Goal: Task Accomplishment & Management: Manage account settings

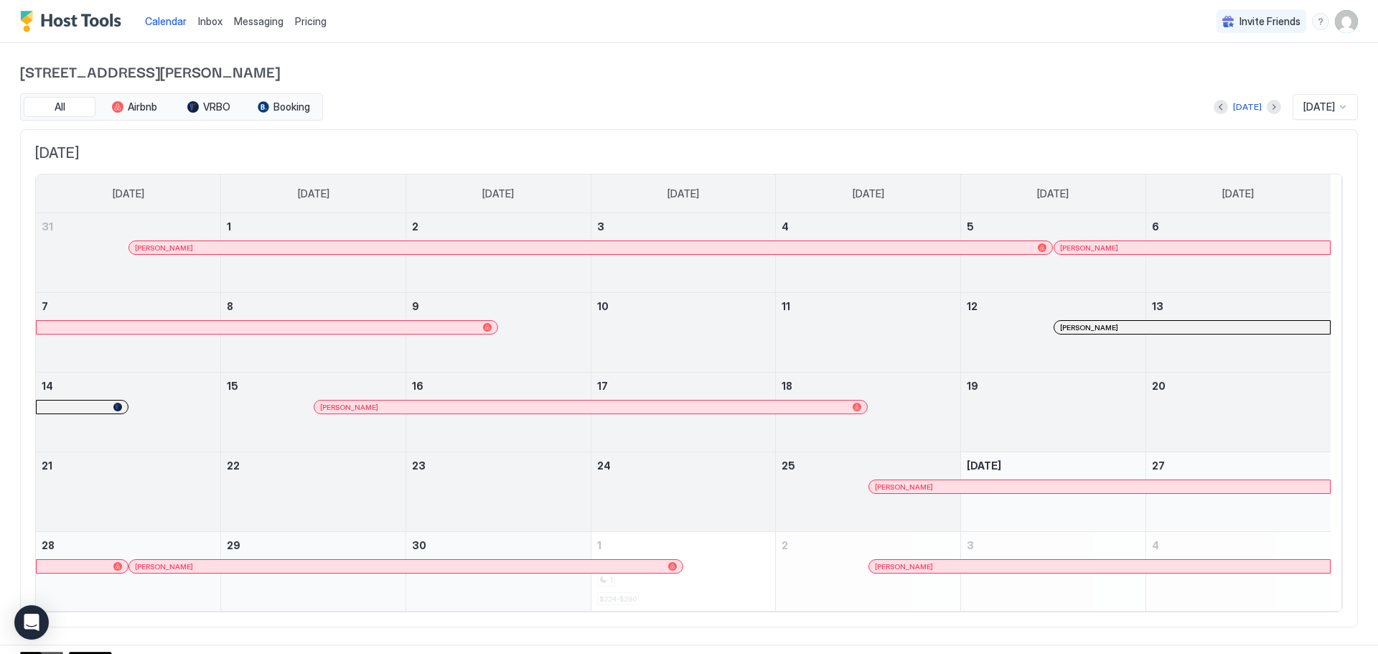
click at [258, 27] on link "Messaging" at bounding box center [259, 21] width 50 height 15
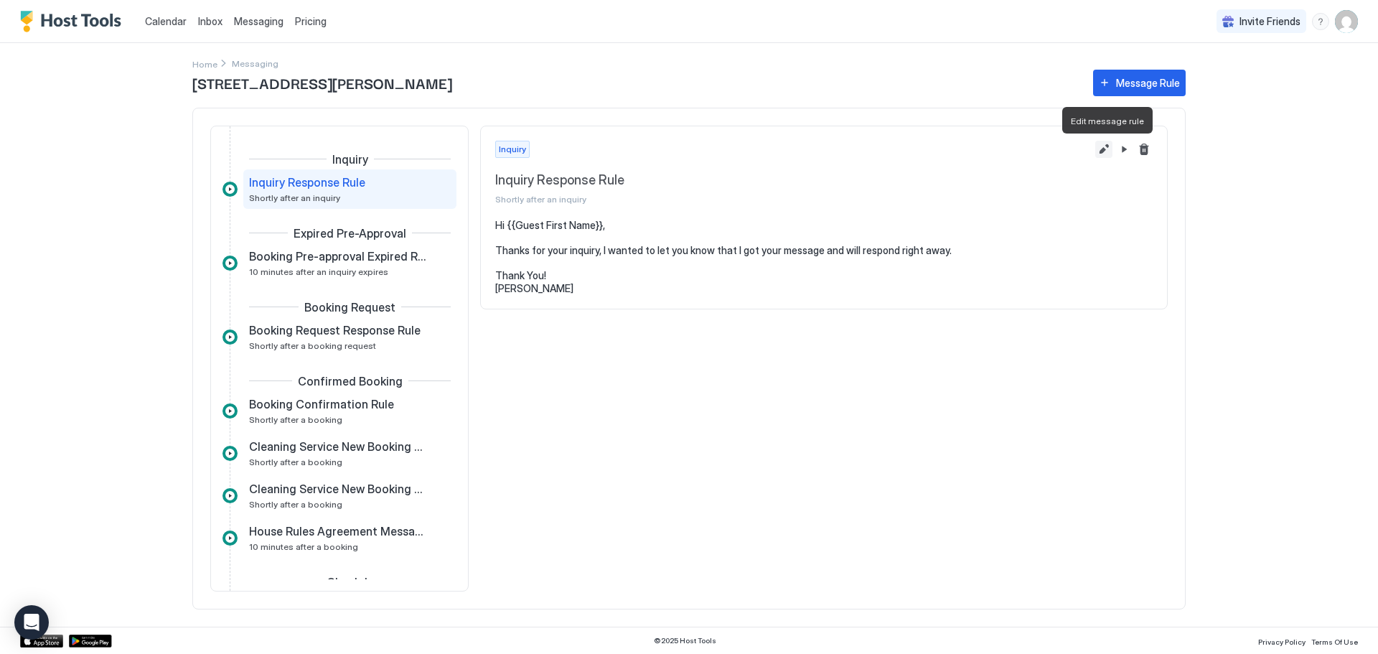
click at [1099, 148] on button "Edit message rule" at bounding box center [1103, 149] width 17 height 17
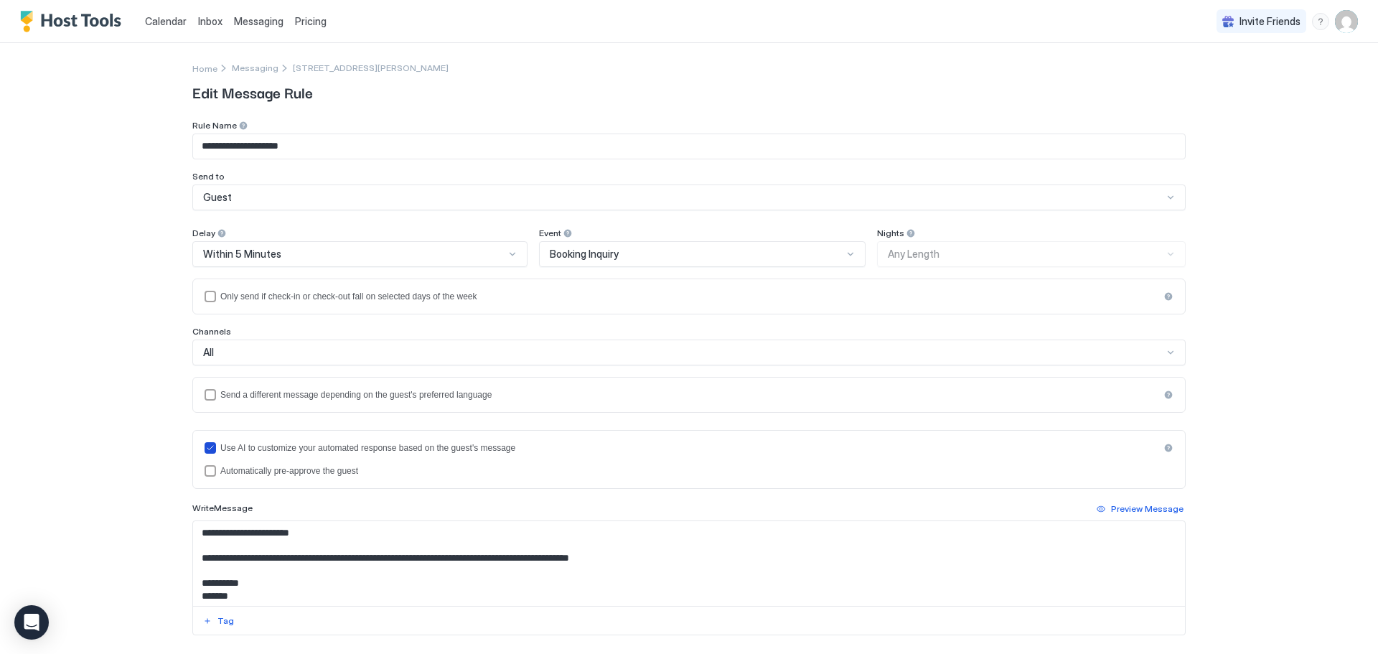
click at [210, 446] on div "useAI" at bounding box center [210, 447] width 11 height 11
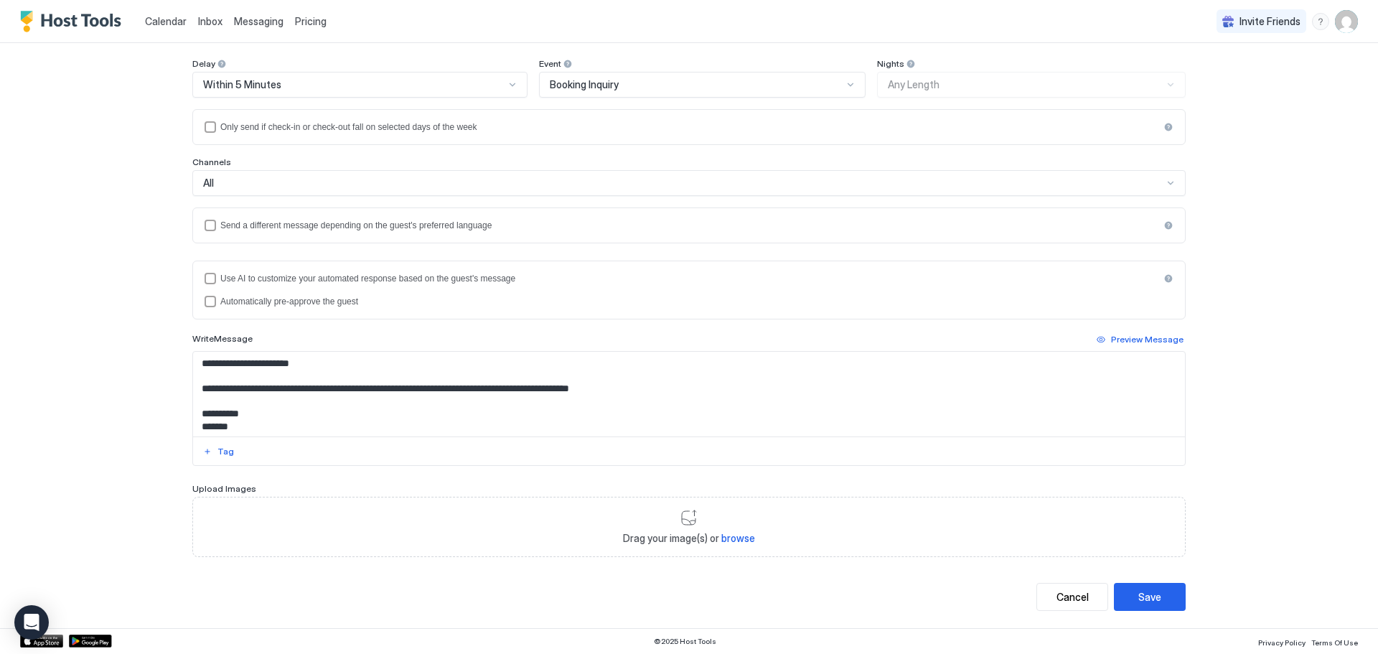
scroll to position [2, 0]
click at [228, 427] on textarea "**********" at bounding box center [689, 394] width 992 height 85
drag, startPoint x: 1132, startPoint y: 597, endPoint x: 1115, endPoint y: 540, distance: 59.9
click at [1132, 596] on button "Save" at bounding box center [1150, 597] width 72 height 28
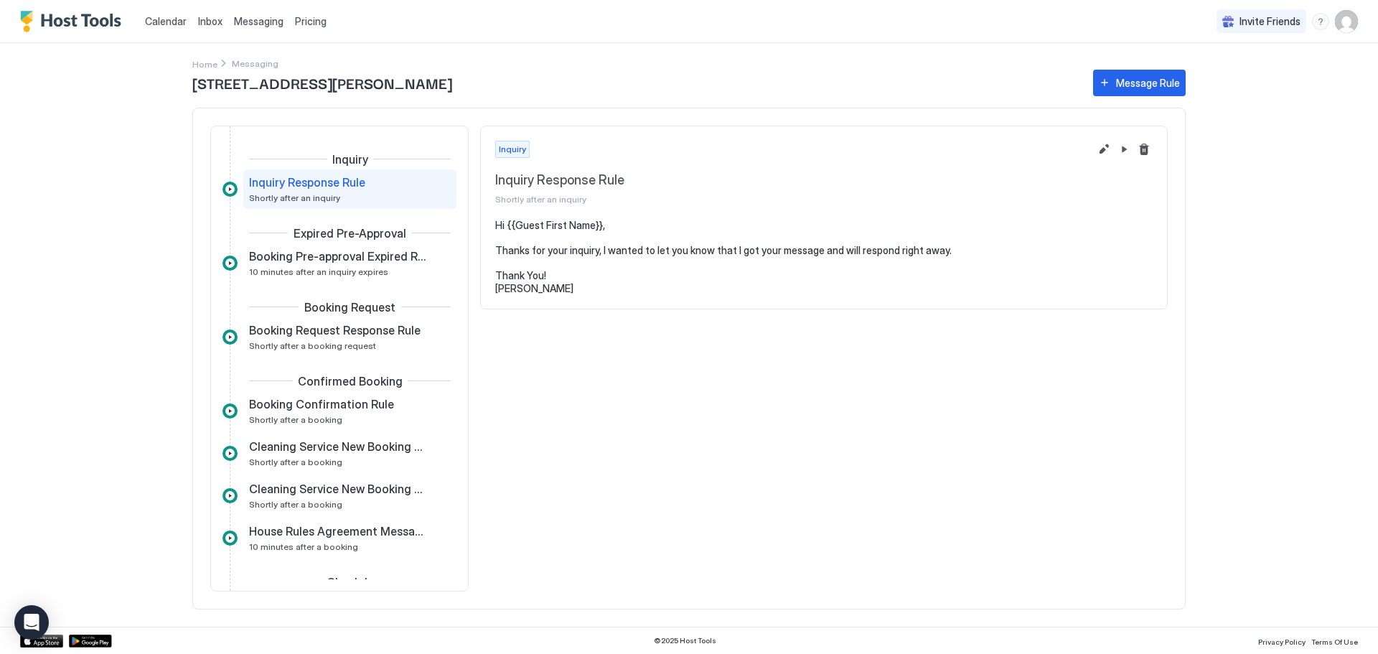
drag, startPoint x: 159, startPoint y: 21, endPoint x: 199, endPoint y: 34, distance: 42.4
click at [159, 21] on span "Calendar" at bounding box center [166, 21] width 42 height 12
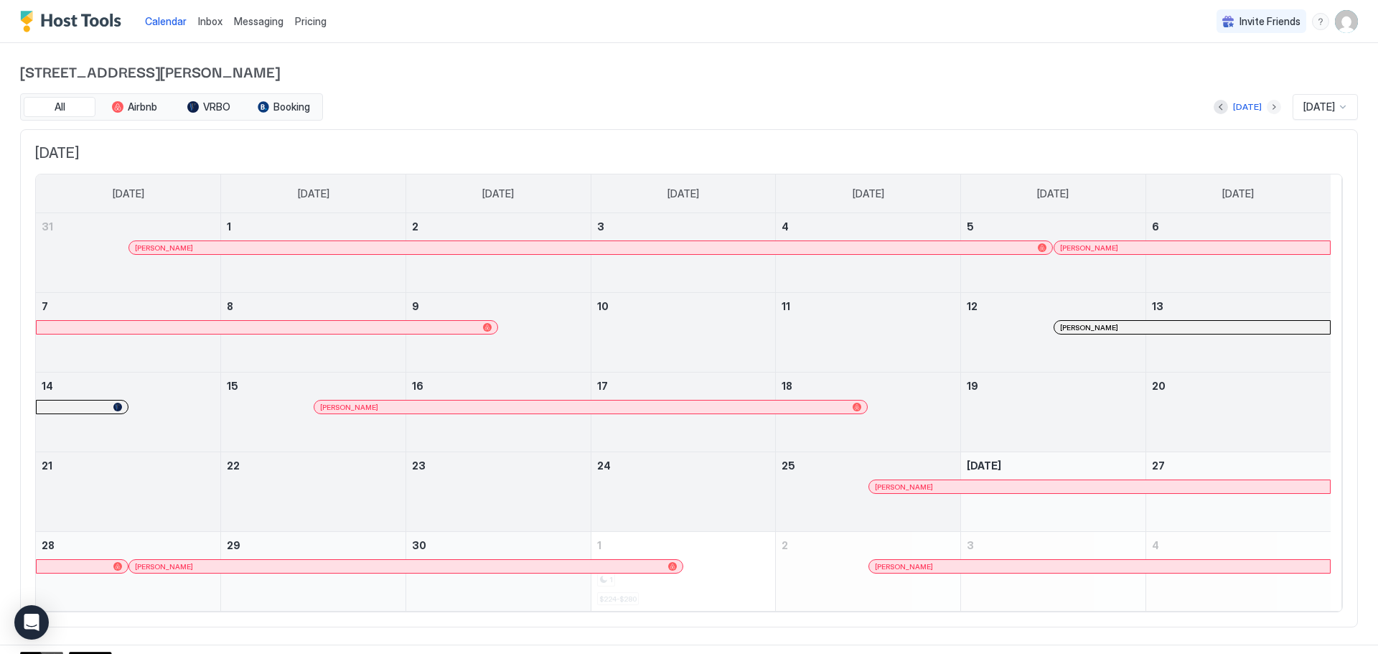
click at [1267, 106] on button "Next month" at bounding box center [1274, 107] width 14 height 14
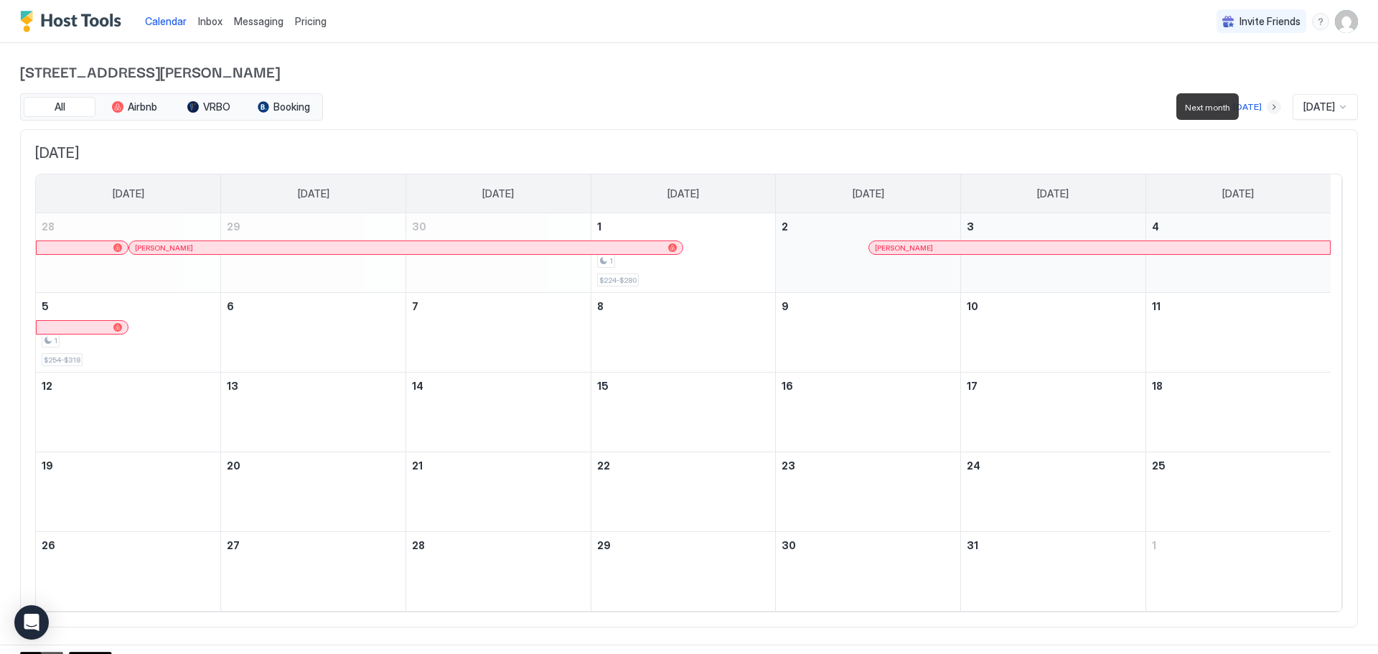
click at [1267, 106] on button "Next month" at bounding box center [1274, 107] width 14 height 14
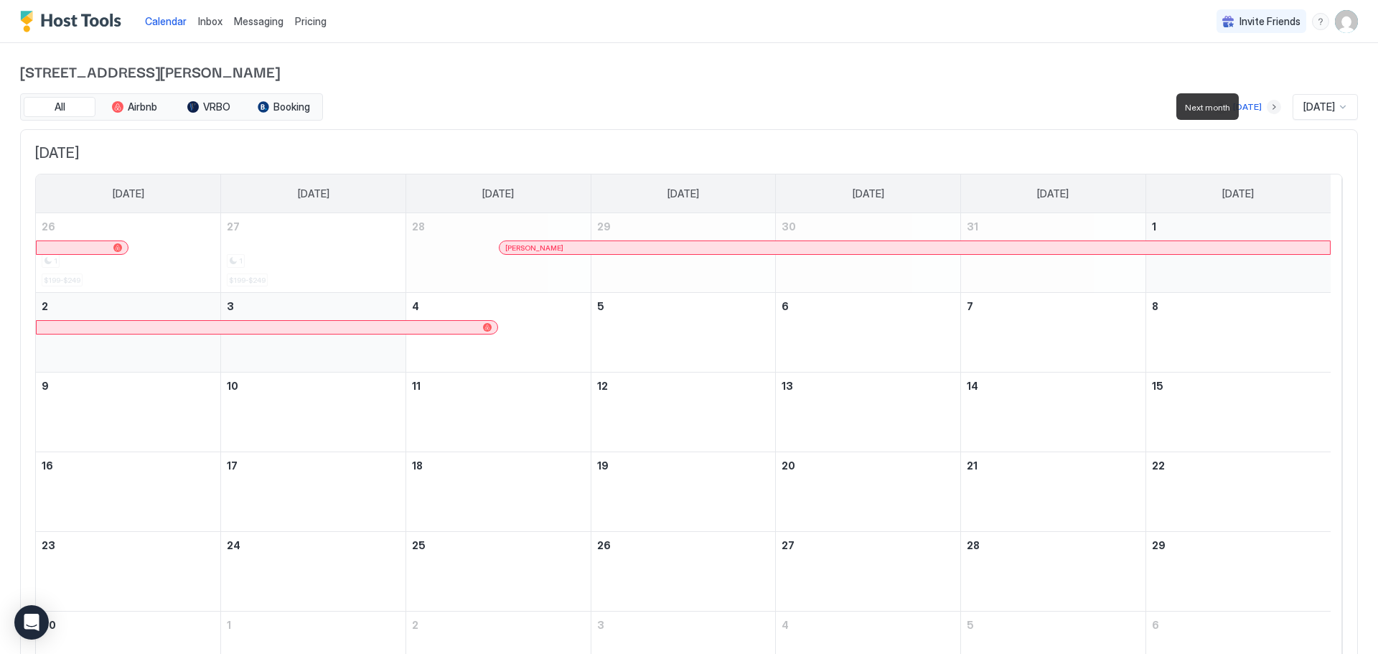
click at [1267, 106] on button "Next month" at bounding box center [1274, 107] width 14 height 14
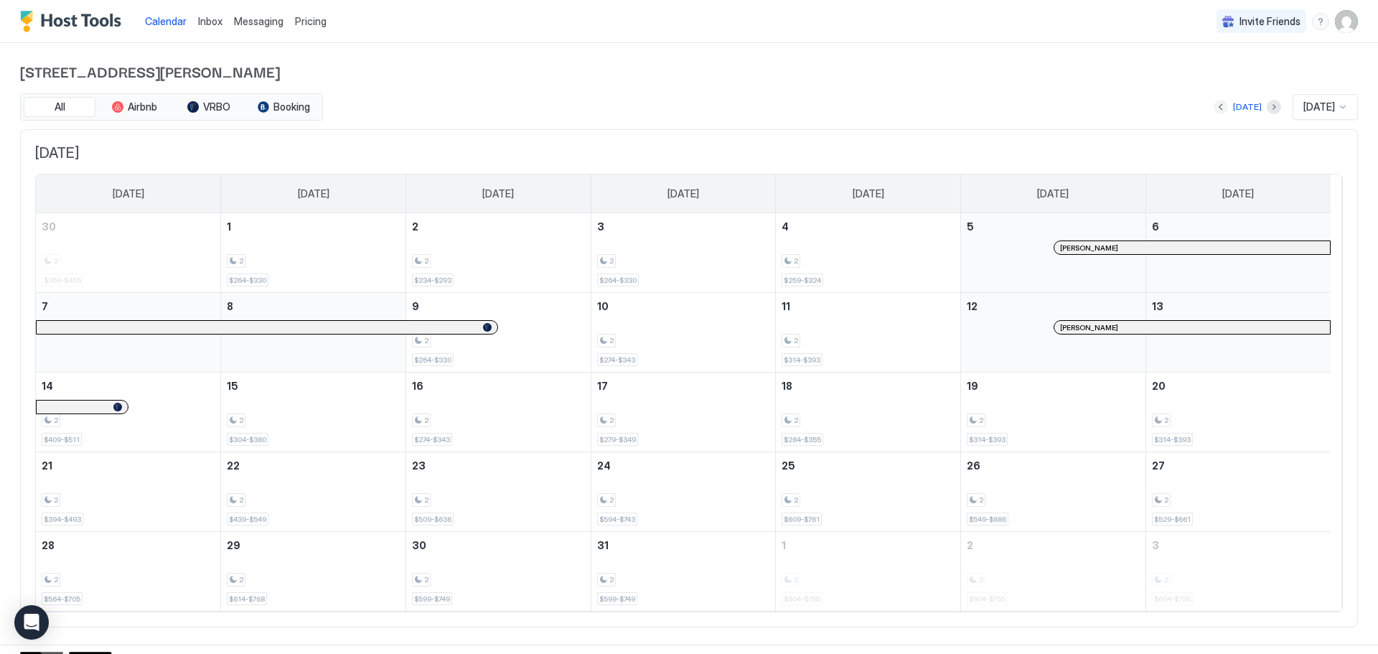
click at [1214, 108] on button "Previous month" at bounding box center [1221, 107] width 14 height 14
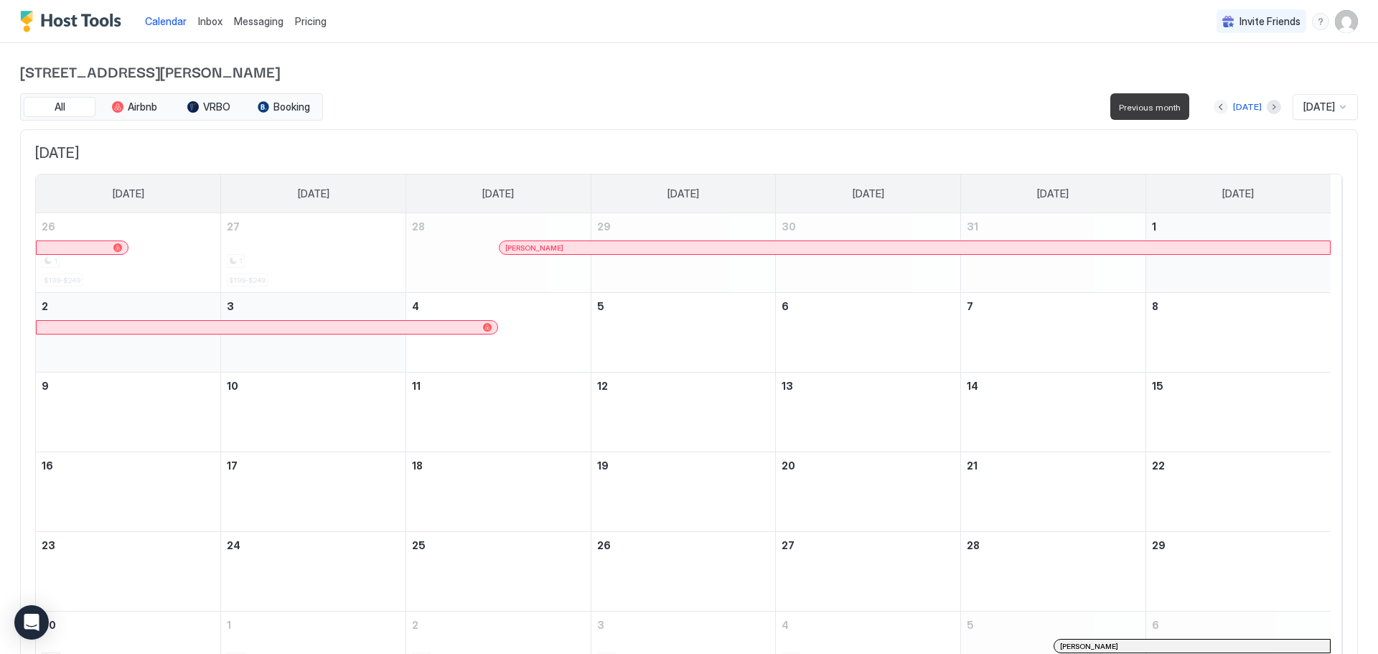
click at [1214, 108] on button "Previous month" at bounding box center [1221, 107] width 14 height 14
